Goal: Task Accomplishment & Management: Manage account settings

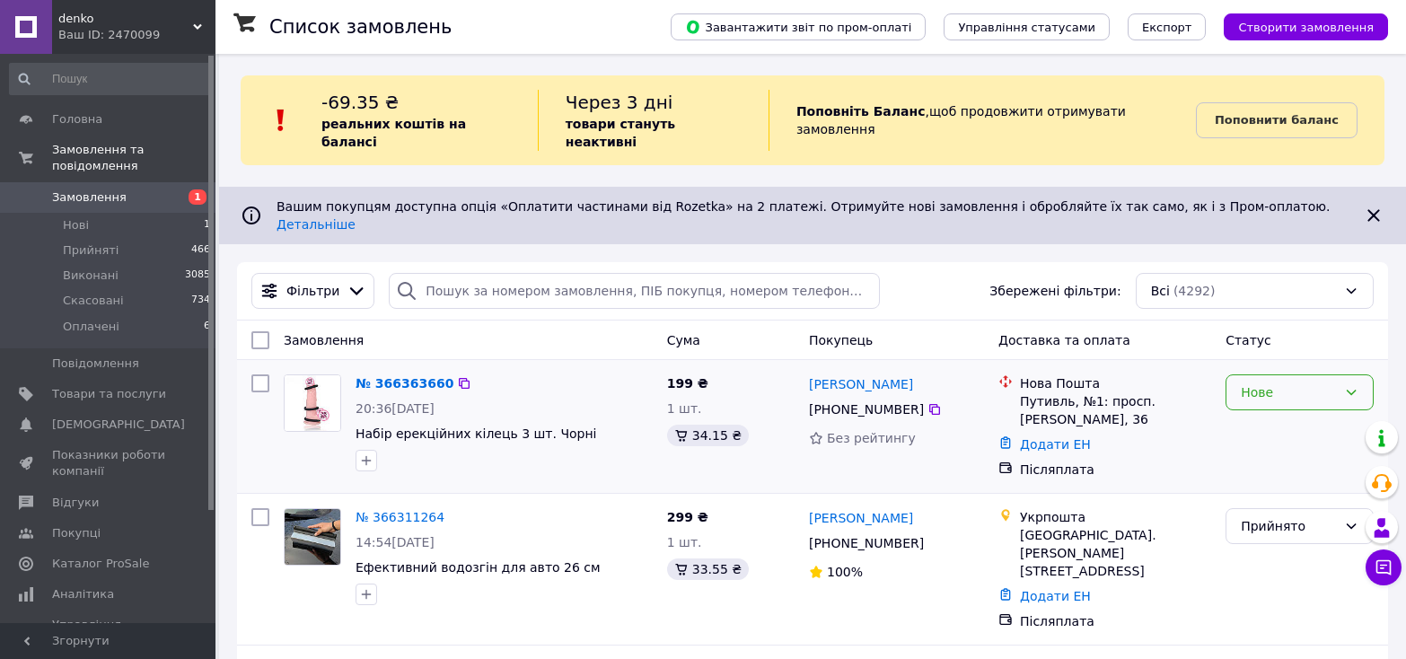
click at [1313, 382] on div "Нове" at bounding box center [1289, 392] width 96 height 20
click at [1274, 399] on li "Прийнято" at bounding box center [1299, 399] width 146 height 32
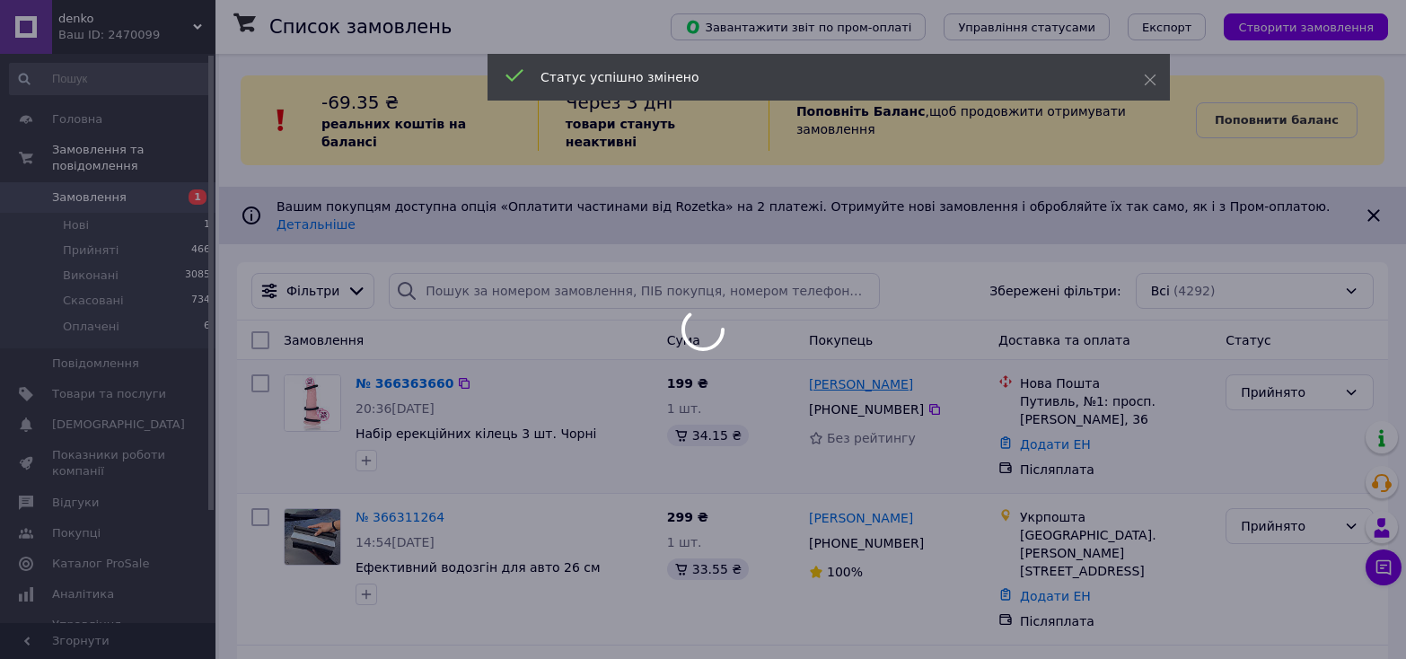
click at [855, 375] on link "[PERSON_NAME]" at bounding box center [861, 384] width 104 height 18
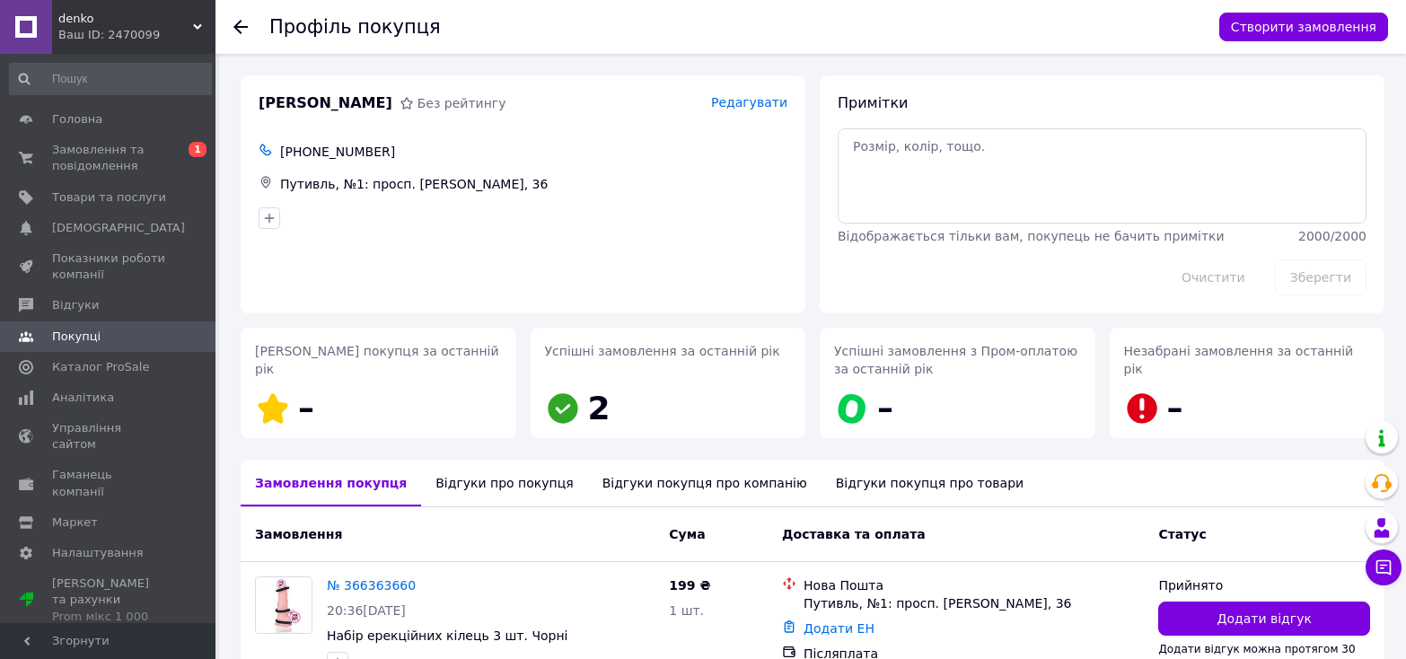
click at [242, 28] on icon at bounding box center [240, 27] width 14 height 14
